Goal: Task Accomplishment & Management: Use online tool/utility

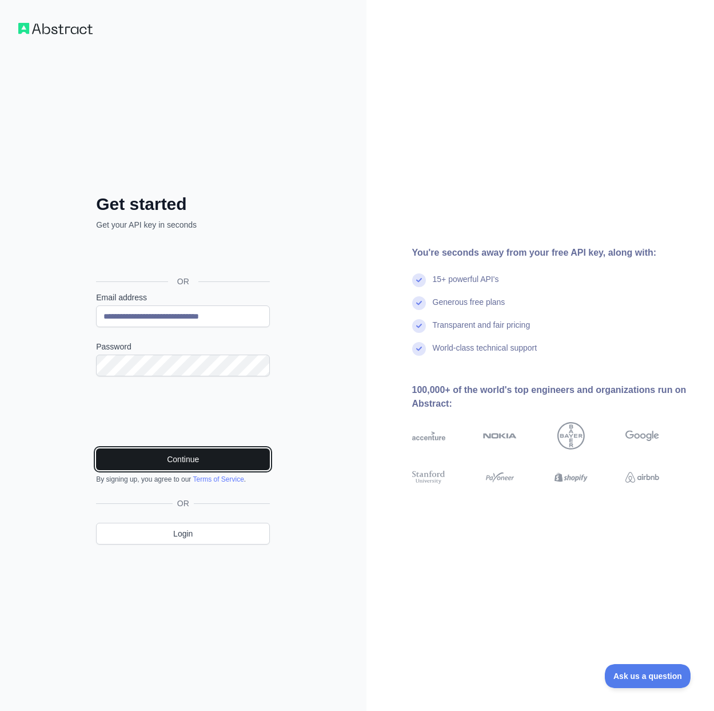
click at [259, 464] on button "Continue" at bounding box center [183, 459] width 174 height 22
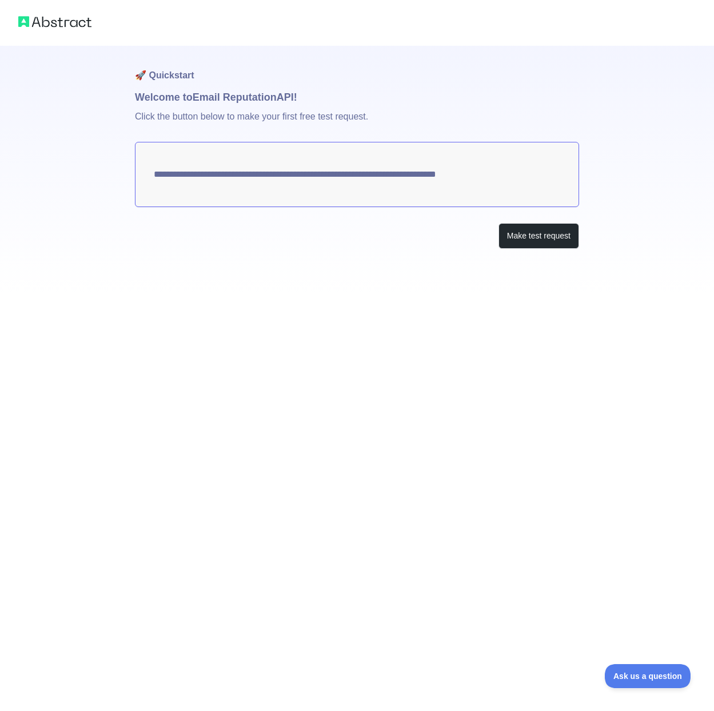
click at [540, 250] on div "**********" at bounding box center [357, 170] width 444 height 249
click at [536, 244] on button "Make test request" at bounding box center [539, 236] width 81 height 26
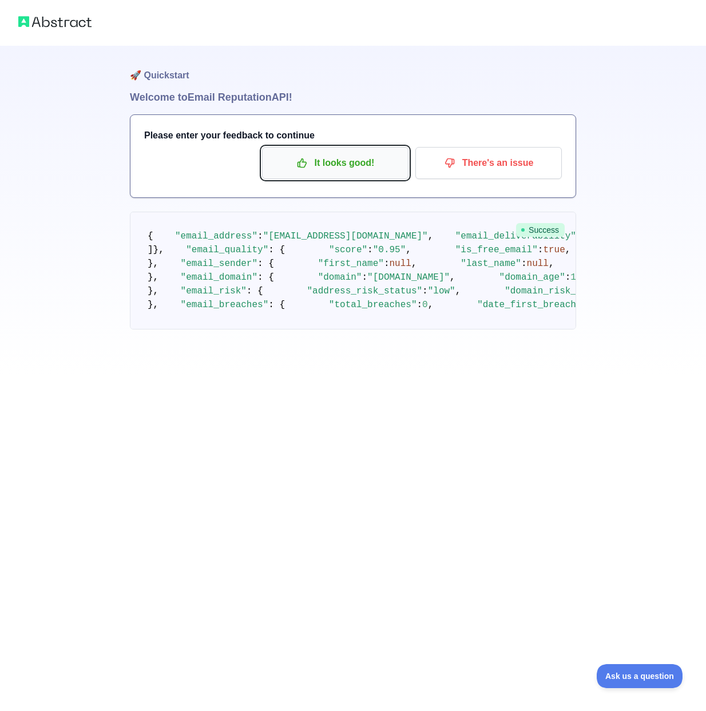
click at [353, 165] on p "It looks good!" at bounding box center [334, 162] width 129 height 19
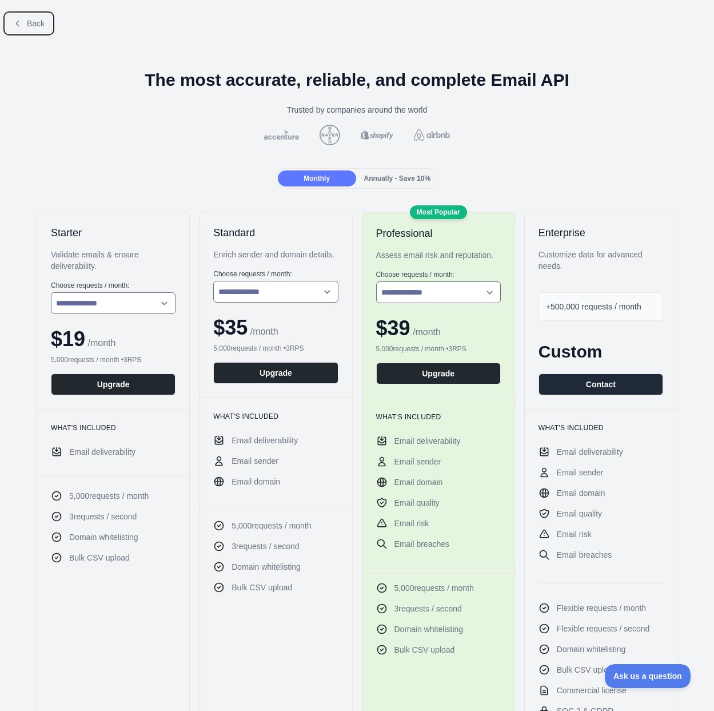
click at [32, 19] on button "Back" at bounding box center [29, 23] width 46 height 19
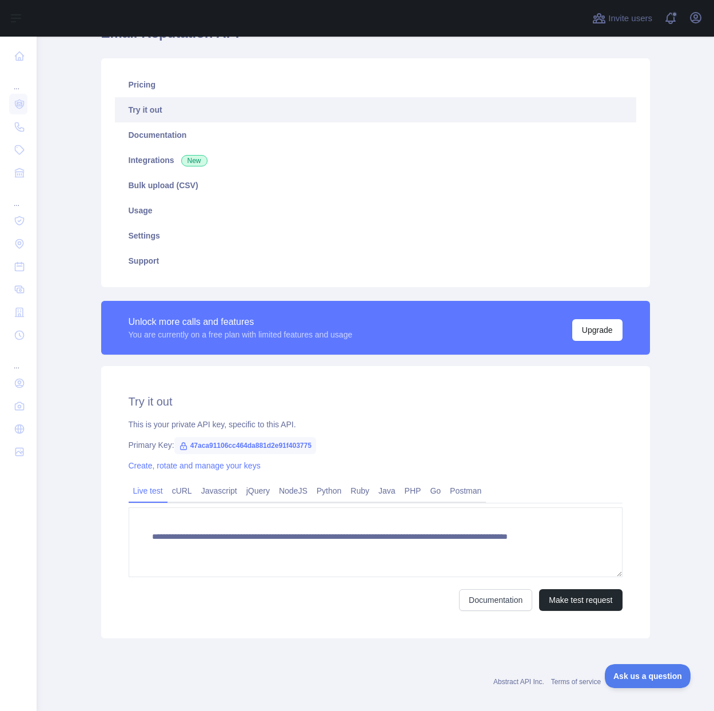
scroll to position [75, 0]
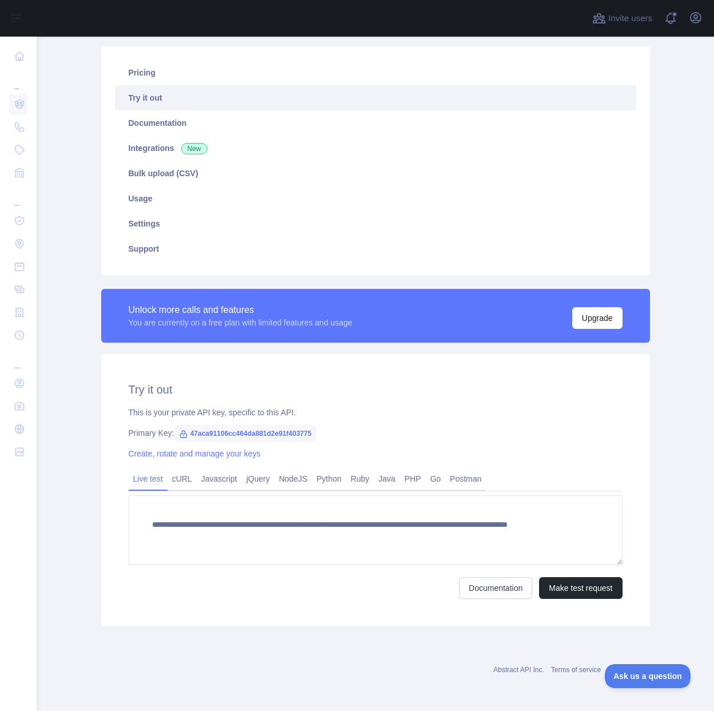
click at [292, 433] on span "47aca91106cc464da881d2e91f403775" at bounding box center [245, 433] width 142 height 17
copy span "47aca91106cc464da881d2e91f403775"
